Goal: Feedback & Contribution: Submit feedback/report problem

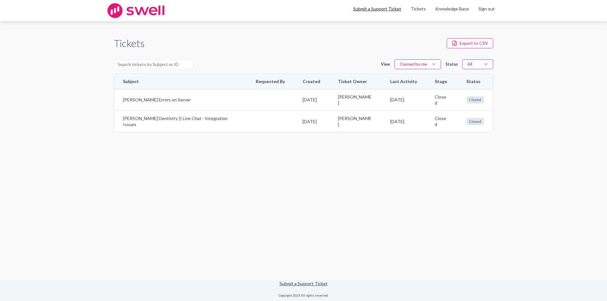
click at [388, 11] on link "Submit a Support Ticket" at bounding box center [377, 8] width 48 height 5
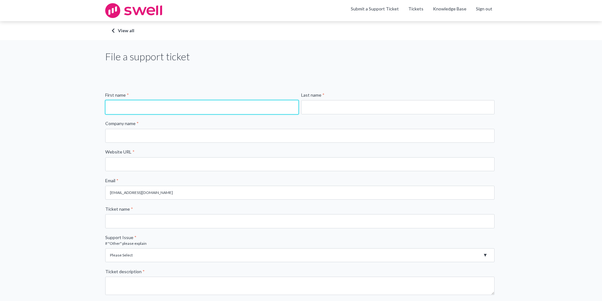
click at [149, 102] on input "First name *" at bounding box center [201, 107] width 193 height 14
type input "[PERSON_NAME]"
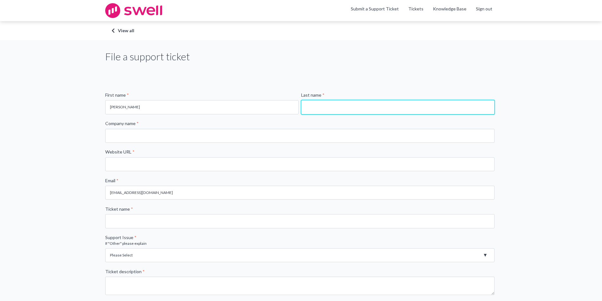
type input "[PERSON_NAME]"
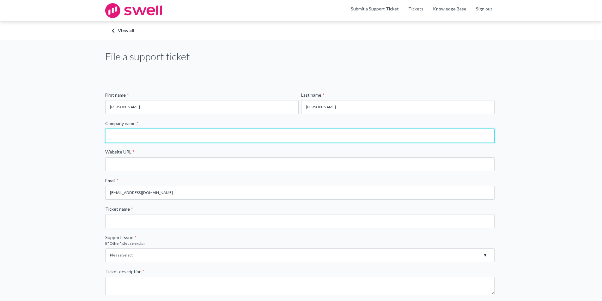
type input "[PERSON_NAME] Dentistry"
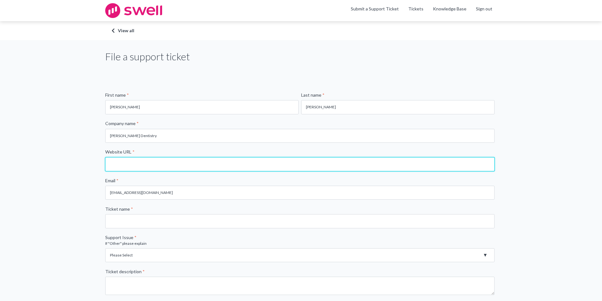
click at [139, 164] on input "Website URL *" at bounding box center [299, 164] width 389 height 14
type input "[DOMAIN_NAME]"
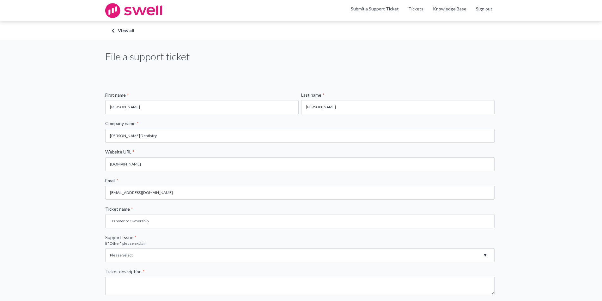
scroll to position [95, 0]
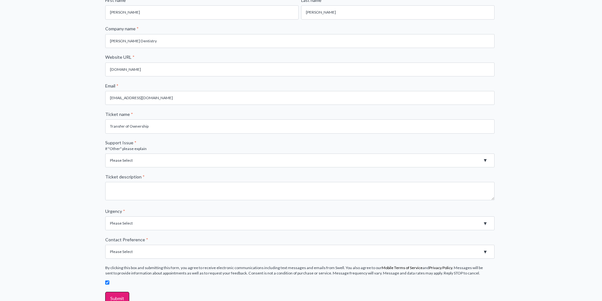
click at [126, 163] on select "Please Select Registration for Business Texting (TCR) Review Invites Not Sendin…" at bounding box center [299, 161] width 389 height 14
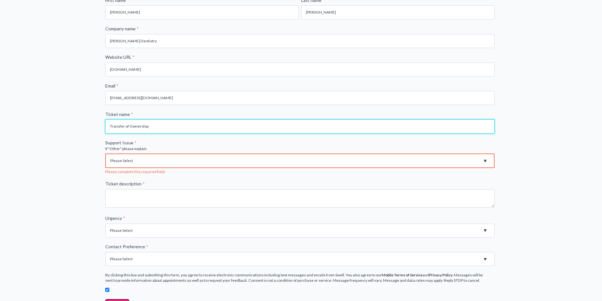
drag, startPoint x: 152, startPoint y: 130, endPoint x: 94, endPoint y: 135, distance: 58.4
click at [94, 135] on div "File a support ticket First name * [PERSON_NAME] Last name * [PERSON_NAME] Comp…" at bounding box center [301, 144] width 602 height 399
type input "Lack of Reviews"
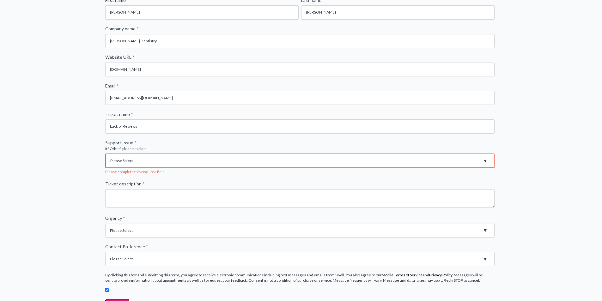
click at [132, 155] on select "Please Select Registration for Business Texting (TCR) Review Invites Not Sendin…" at bounding box center [299, 161] width 389 height 15
select select "Not getting reviews"
click at [105, 154] on select "Please Select Registration for Business Texting (TCR) Review Invites Not Sendin…" at bounding box center [299, 161] width 389 height 15
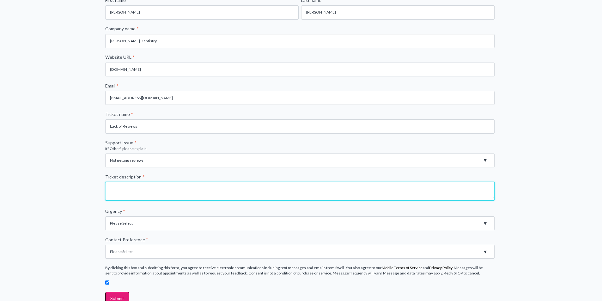
click at [150, 195] on textarea "Ticket description *" at bounding box center [299, 191] width 389 height 18
type textarea "Our reviews per month have fallen off for the last several months. What needs t…"
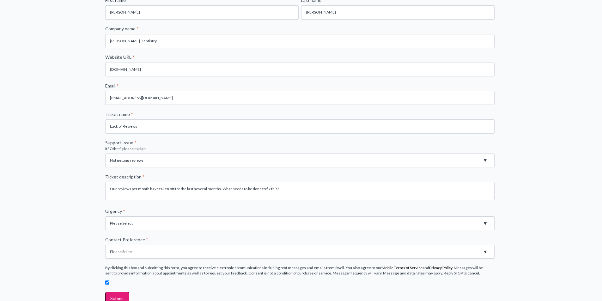
click at [137, 224] on select "Please Select High - Outage - Issue is critically impacting or preventing use o…" at bounding box center [299, 223] width 389 height 14
select select "Medium - Feature or Product is not working. Error Message"
click at [105, 216] on select "Please Select High - Outage - Issue is critically impacting or preventing use o…" at bounding box center [299, 223] width 389 height 14
click at [147, 251] on select "Please Select Email Phone" at bounding box center [299, 252] width 389 height 14
select select "Email"
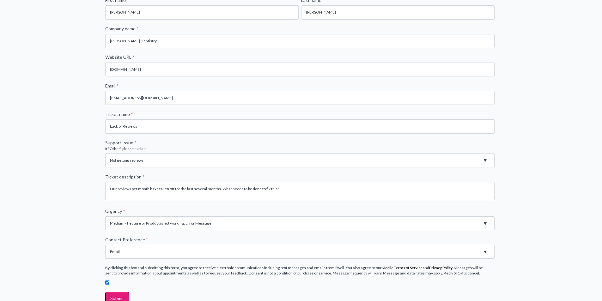
click at [105, 245] on select "Please Select Email Phone" at bounding box center [299, 252] width 389 height 14
click at [122, 293] on input "Submit" at bounding box center [117, 298] width 24 height 13
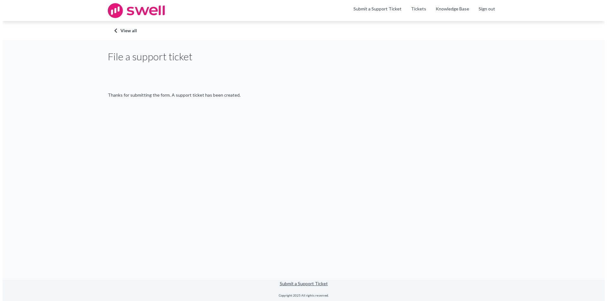
scroll to position [0, 0]
click at [381, 10] on link "Submit a Support Ticket" at bounding box center [377, 8] width 48 height 5
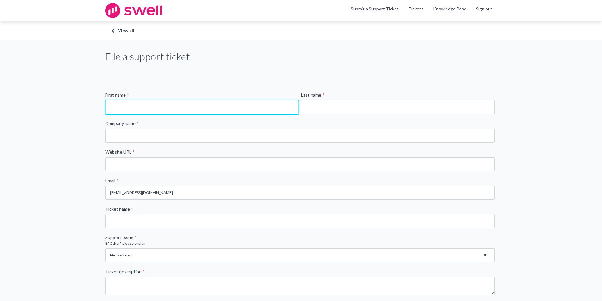
click at [182, 109] on input "First name *" at bounding box center [201, 107] width 193 height 14
type input "[PERSON_NAME]"
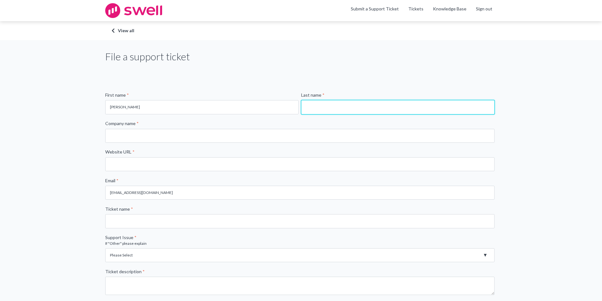
type input "[PERSON_NAME]"
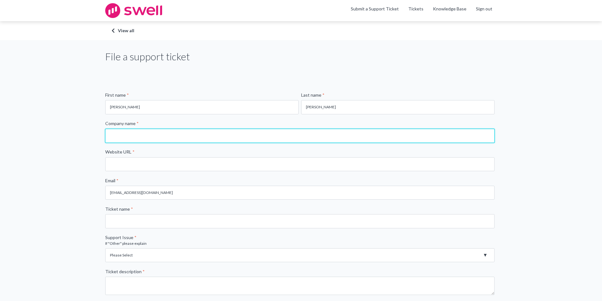
type input "[PERSON_NAME] Dentistry"
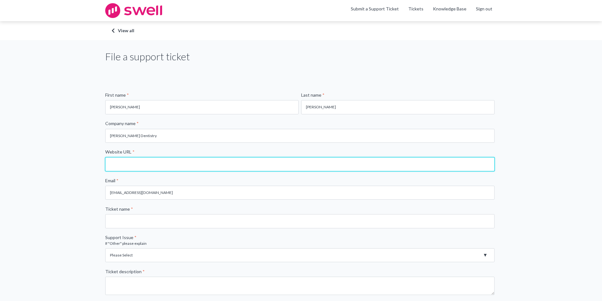
click at [150, 167] on input "Website URL *" at bounding box center [299, 164] width 389 height 14
type input "[DOMAIN_NAME]"
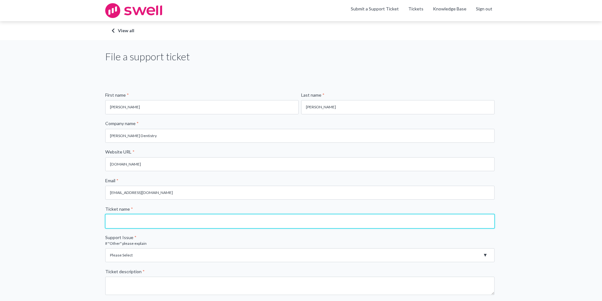
click at [138, 216] on input "Ticket name *" at bounding box center [299, 221] width 389 height 14
type input "Transfer of Ownership"
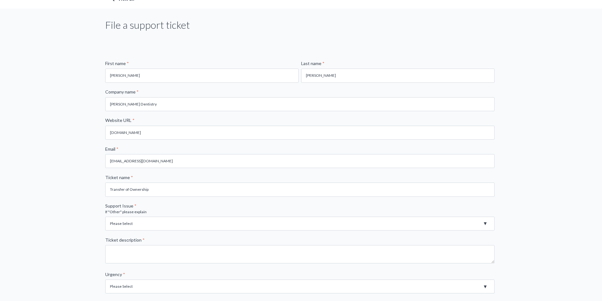
scroll to position [126, 0]
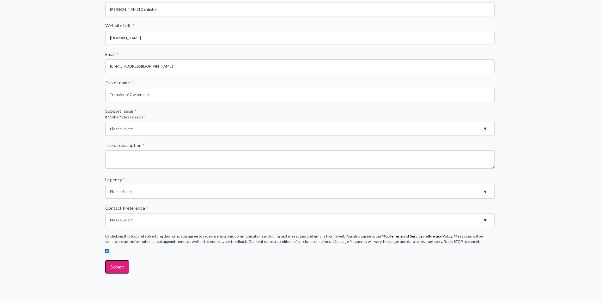
click at [145, 131] on select "Please Select Registration for Business Texting (TCR) Review Invites Not Sendin…" at bounding box center [299, 129] width 389 height 14
select select "Registration for Business Texting"
click at [105, 122] on select "Please Select Registration for Business Texting (TCR) Review Invites Not Sendin…" at bounding box center [299, 129] width 389 height 14
click at [129, 185] on div "Please Select High - Outage - Issue is critically impacting or preventing use o…" at bounding box center [299, 191] width 389 height 16
drag, startPoint x: 127, startPoint y: 189, endPoint x: 126, endPoint y: 196, distance: 7.0
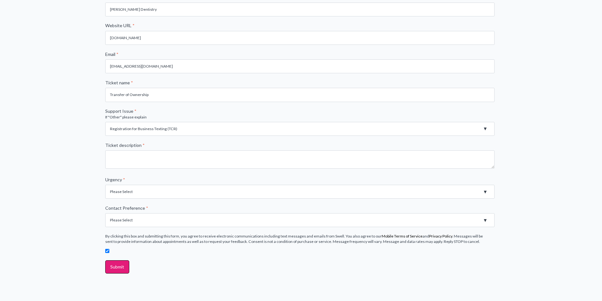
click at [127, 189] on select "Please Select High - Outage - Issue is critically impacting or preventing use o…" at bounding box center [299, 192] width 389 height 14
select select "Medium - Feature or Product is not working. Error Message"
click at [105, 185] on select "Please Select High - Outage - Issue is critically impacting or preventing use o…" at bounding box center [299, 192] width 389 height 14
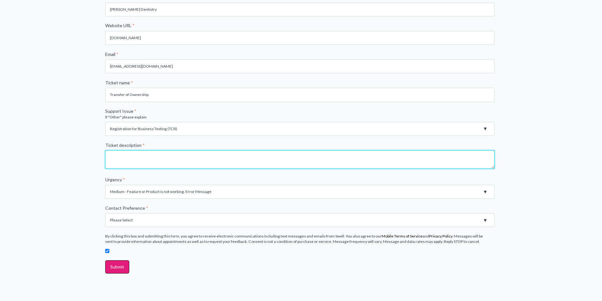
click at [140, 163] on textarea "Ticket description *" at bounding box center [299, 159] width 389 height 18
type textarea "Our current practice was sold and the new Dr starts next Monday the 15th. What …"
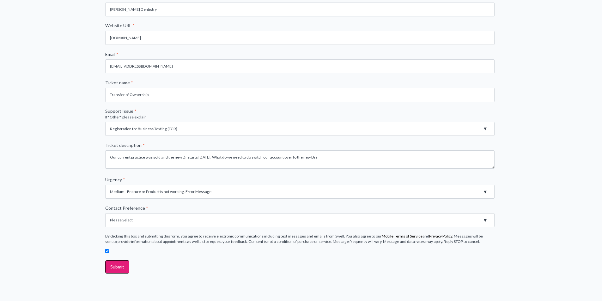
click at [130, 220] on select "Please Select Email Phone" at bounding box center [299, 220] width 389 height 14
select select "Phone"
click at [105, 213] on select "Please Select Email Phone" at bounding box center [299, 220] width 389 height 14
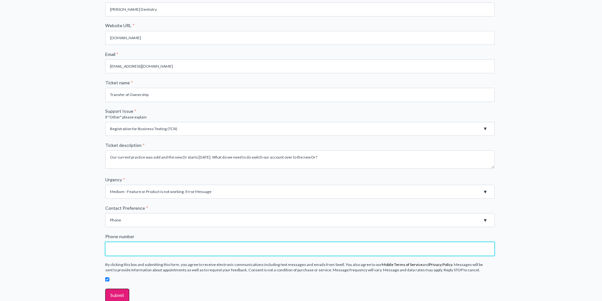
drag, startPoint x: 130, startPoint y: 227, endPoint x: 127, endPoint y: 245, distance: 18.2
click at [127, 245] on input "Phone number" at bounding box center [299, 249] width 389 height 14
type input "13178499715"
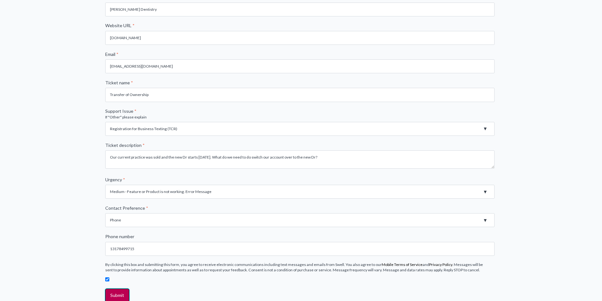
click at [125, 293] on input "Submit" at bounding box center [117, 295] width 24 height 13
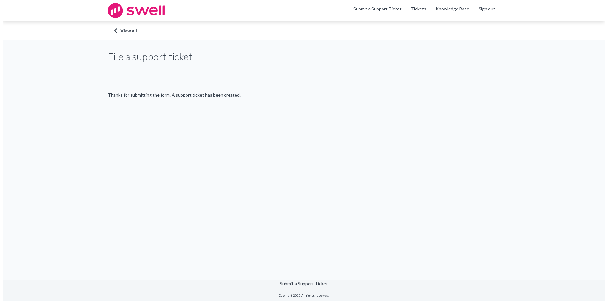
scroll to position [0, 0]
